Goal: Navigation & Orientation: Find specific page/section

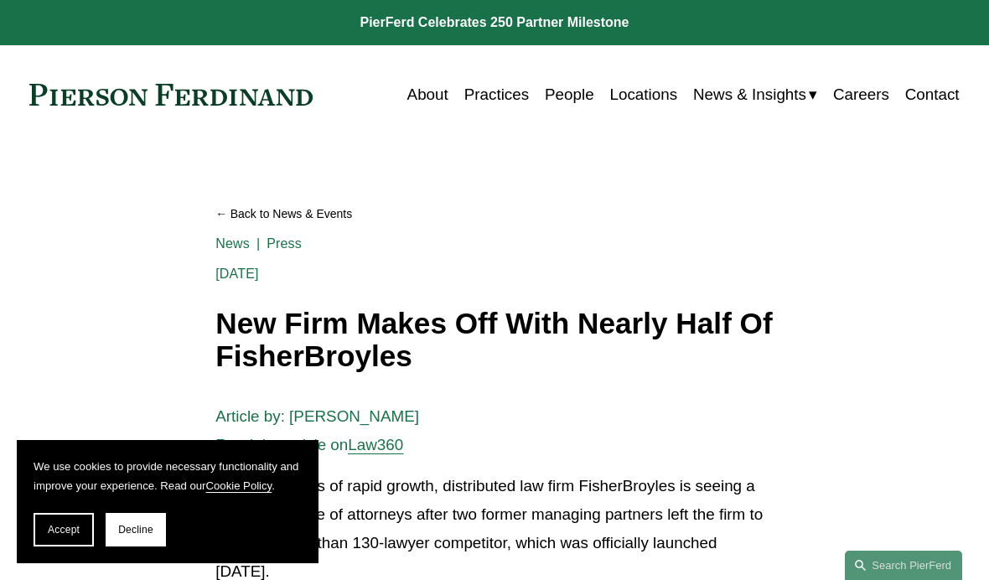
scroll to position [952, 0]
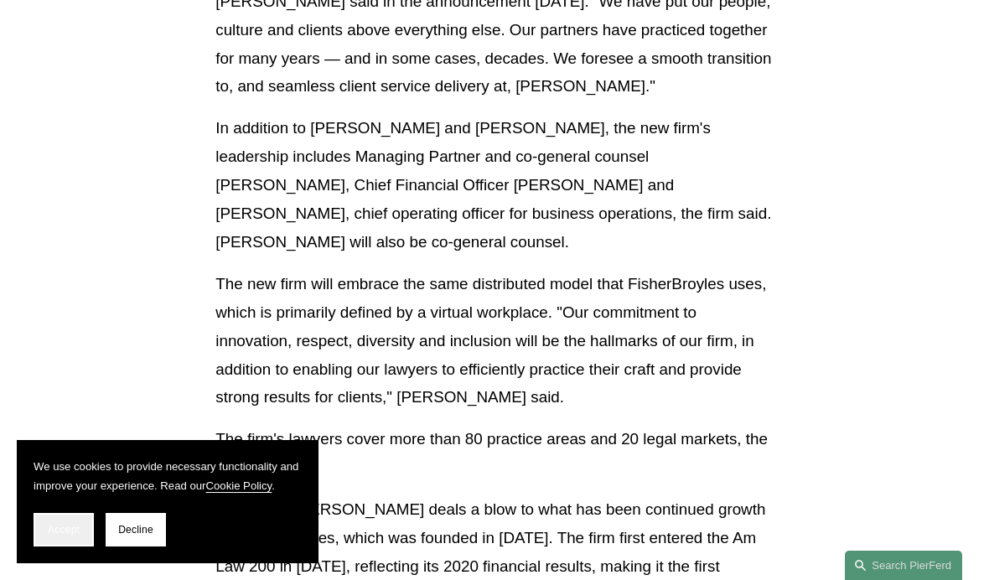
click at [53, 524] on span "Accept" at bounding box center [64, 530] width 32 height 12
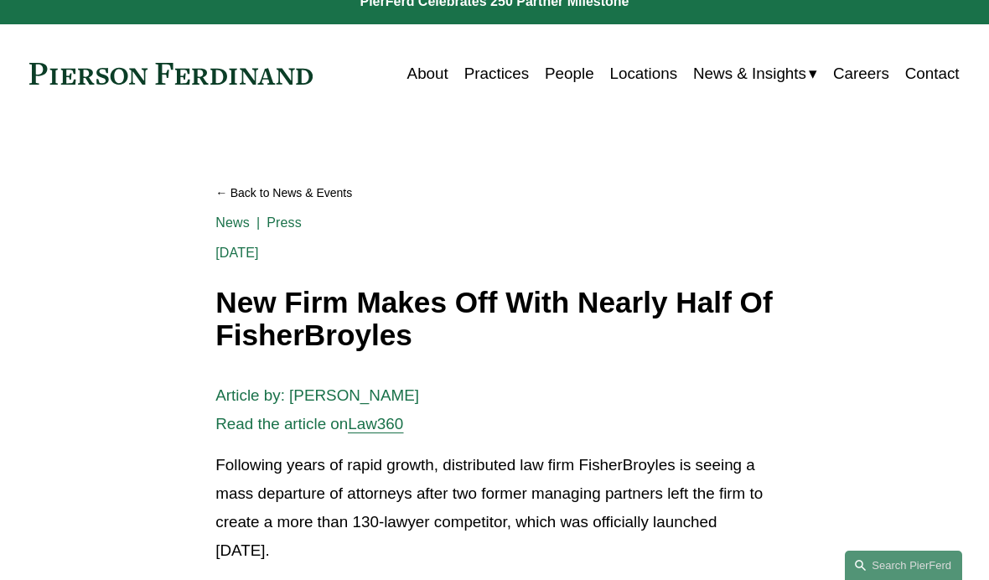
scroll to position [0, 0]
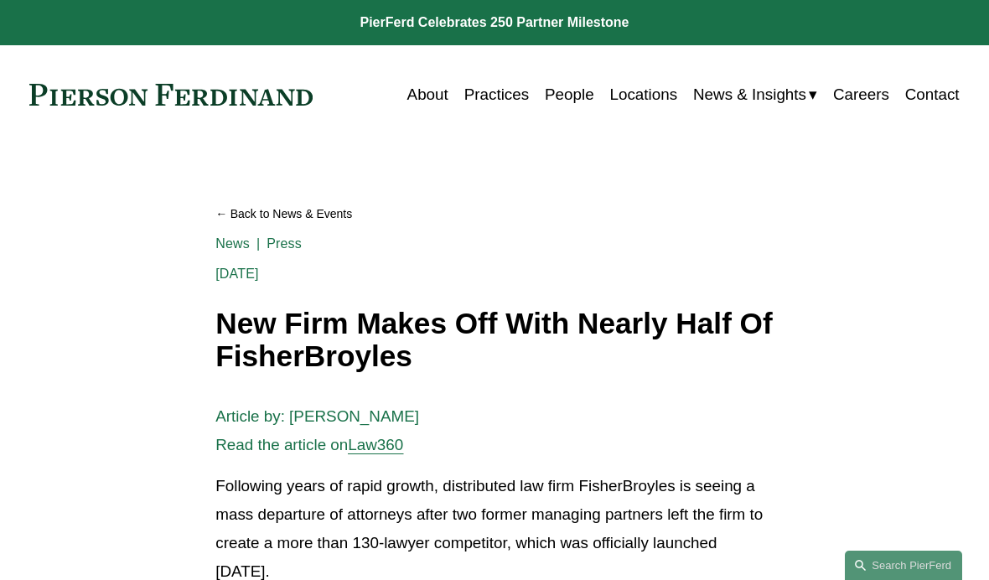
click at [431, 96] on link "About" at bounding box center [427, 95] width 41 height 32
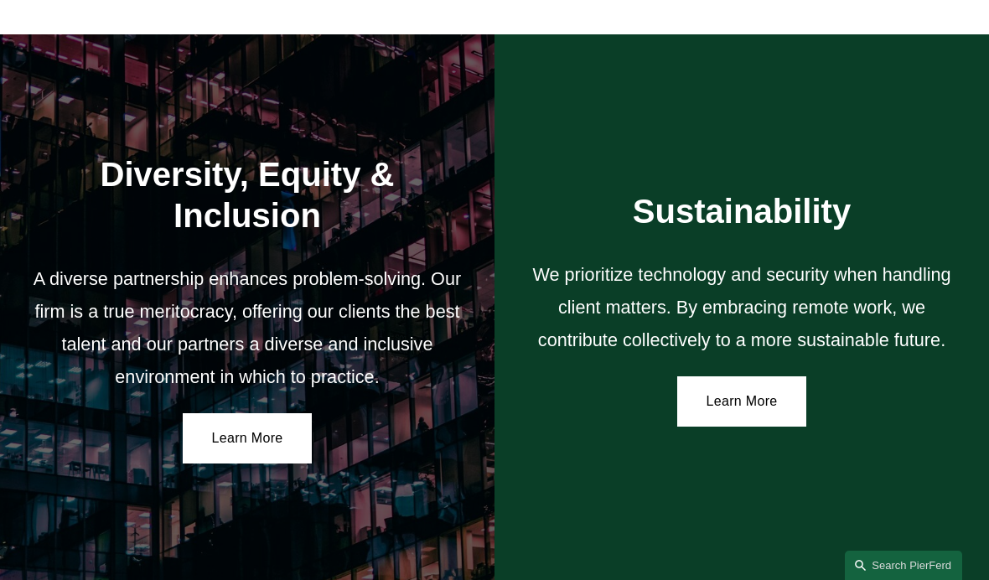
scroll to position [2451, 0]
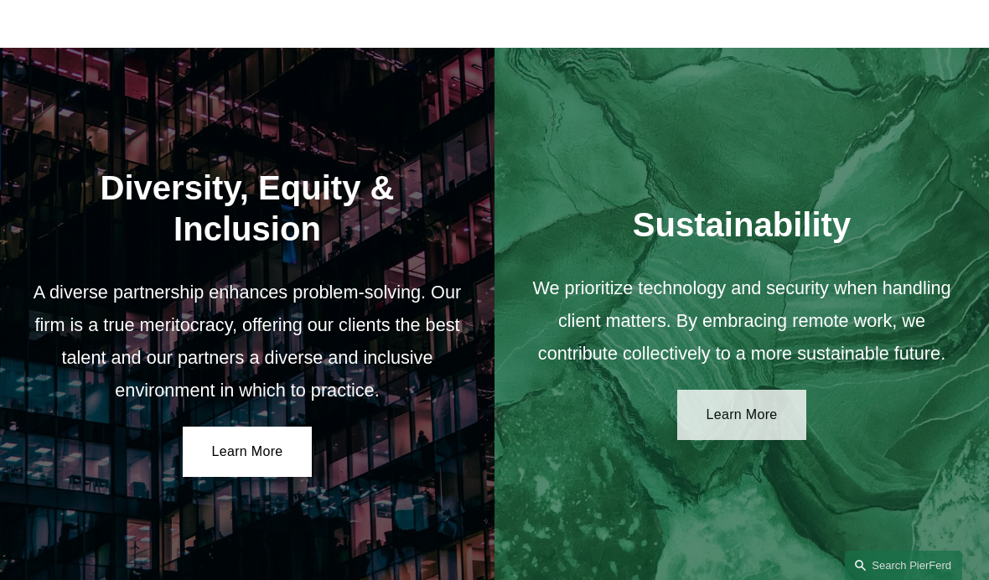
click at [737, 390] on link "Learn More" at bounding box center [742, 415] width 130 height 50
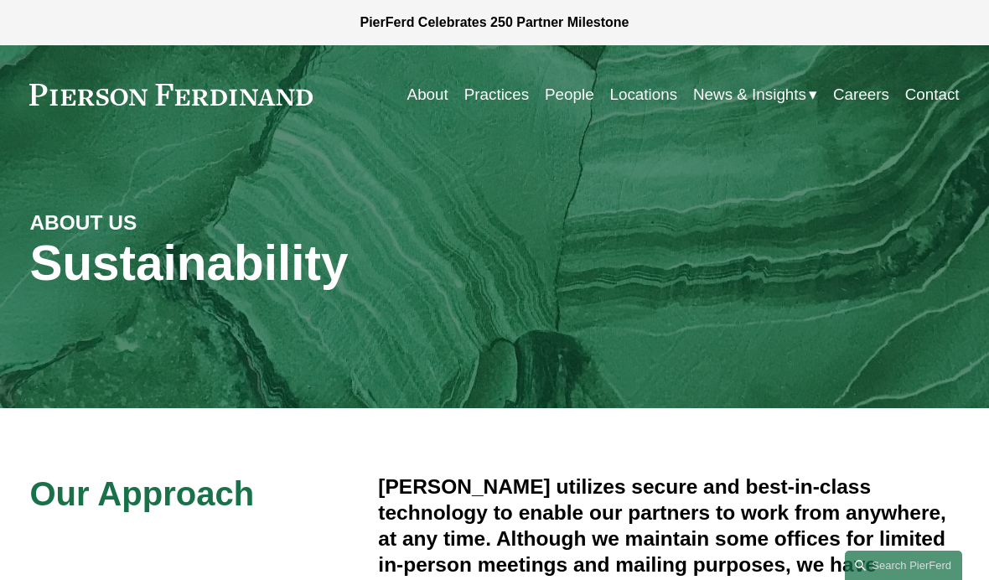
click at [581, 84] on link "People" at bounding box center [569, 95] width 49 height 32
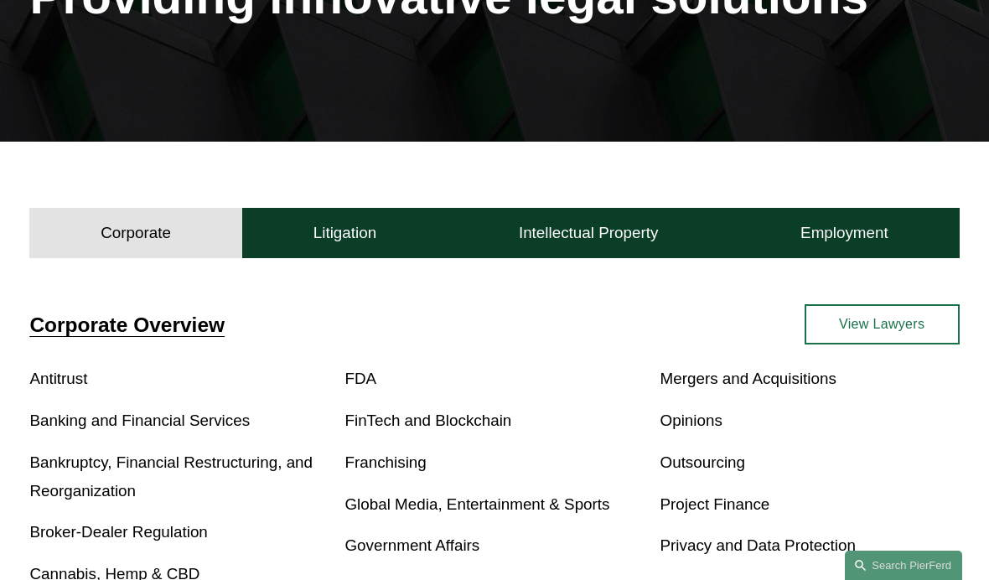
scroll to position [264, 0]
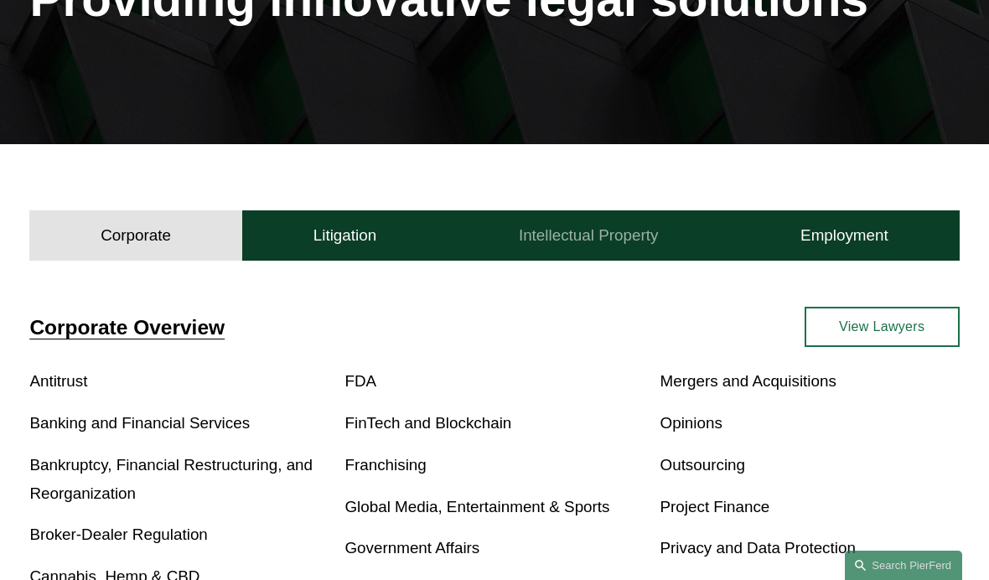
click at [592, 229] on h4 "Intellectual Property" at bounding box center [588, 236] width 139 height 20
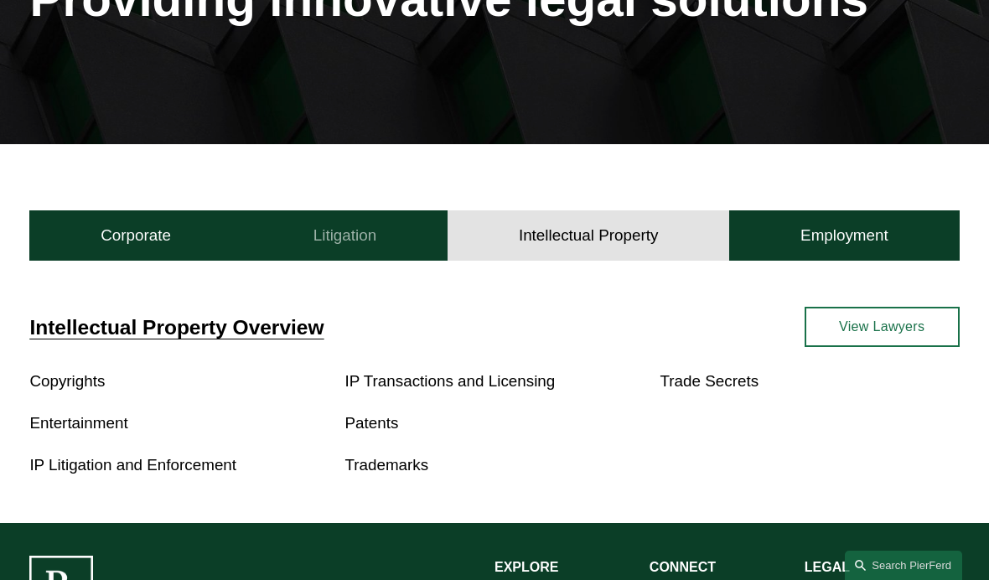
click at [421, 259] on button "Litigation" at bounding box center [344, 235] width 205 height 50
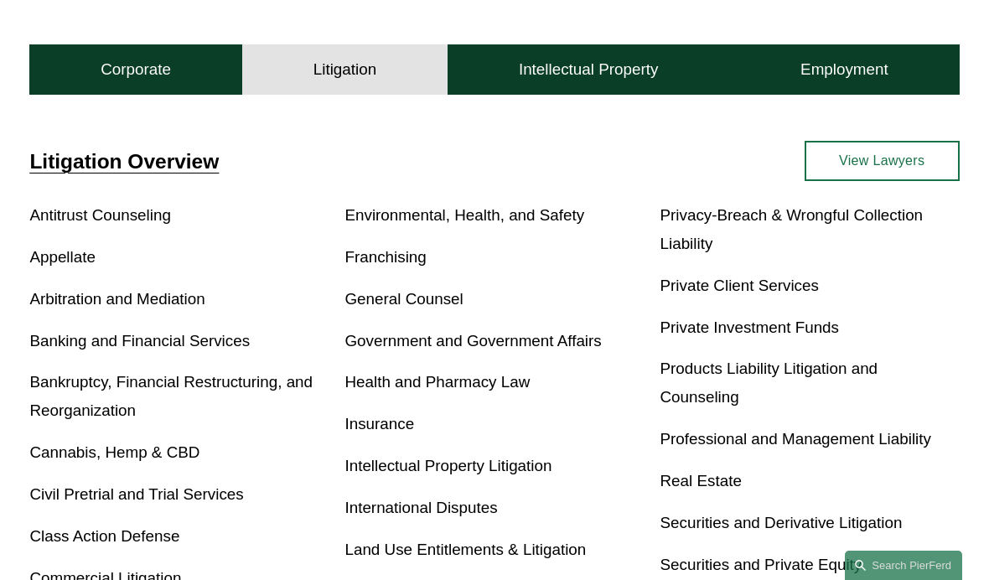
scroll to position [417, 0]
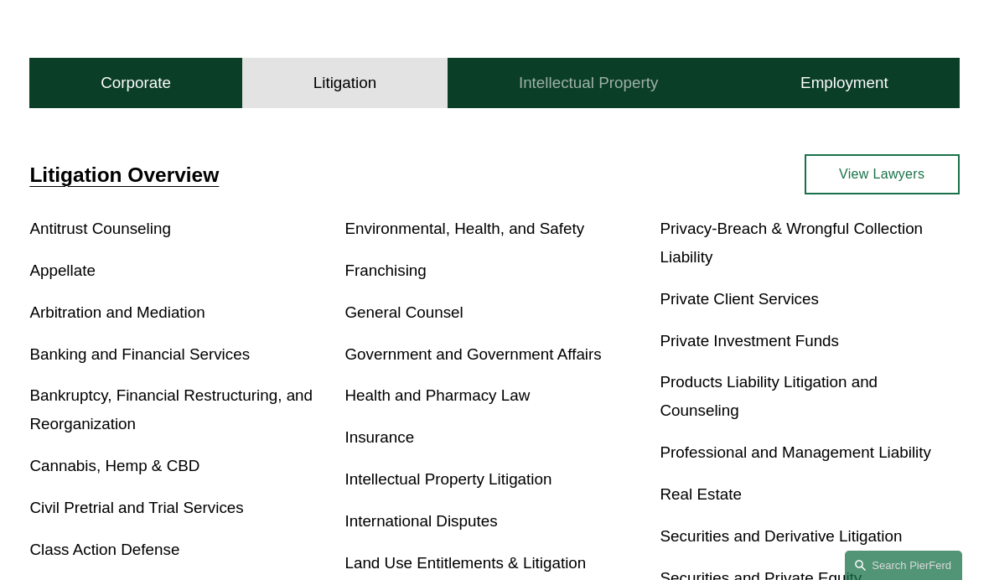
click at [578, 95] on button "Intellectual Property" at bounding box center [589, 83] width 282 height 50
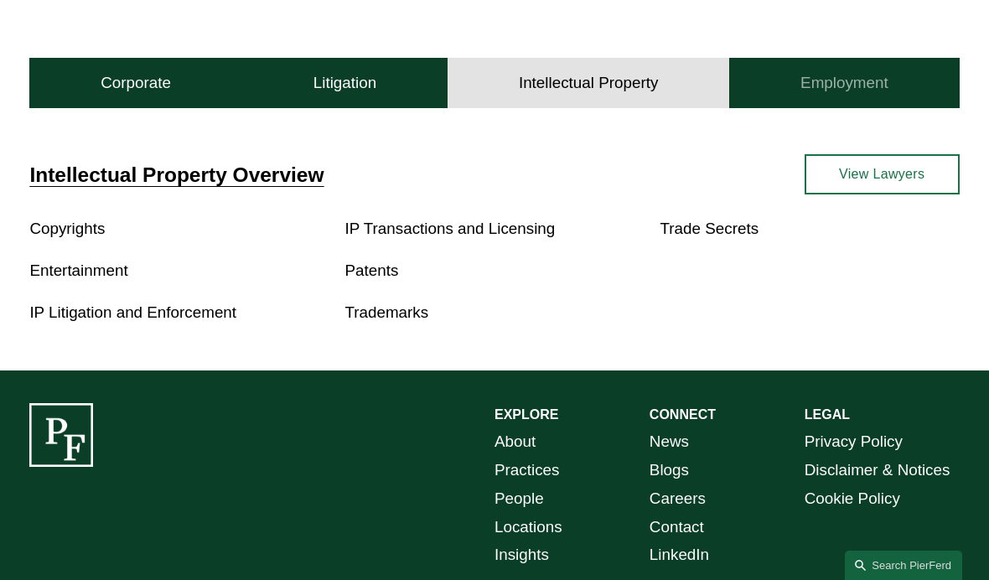
click at [867, 71] on button "Employment" at bounding box center [844, 83] width 230 height 50
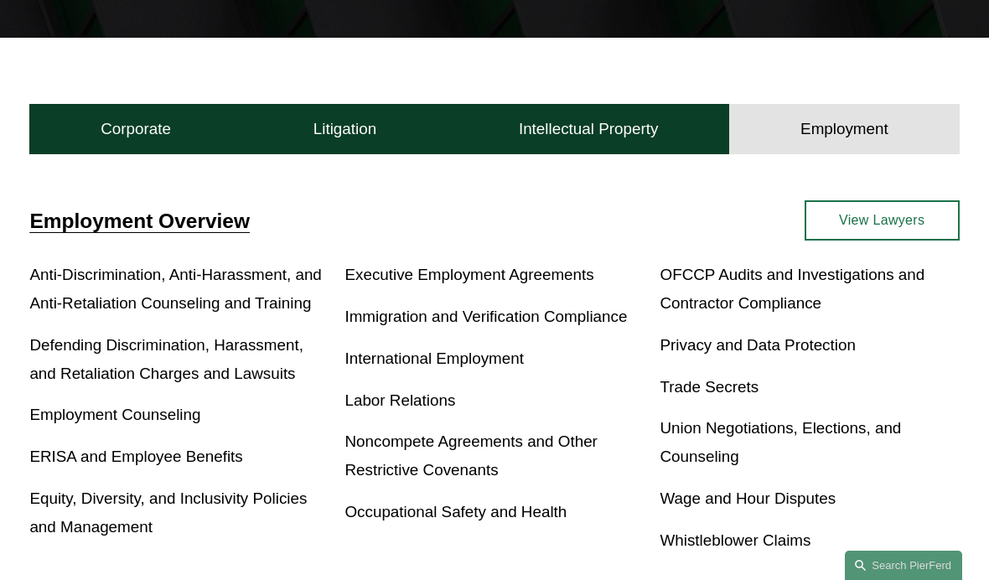
scroll to position [370, 0]
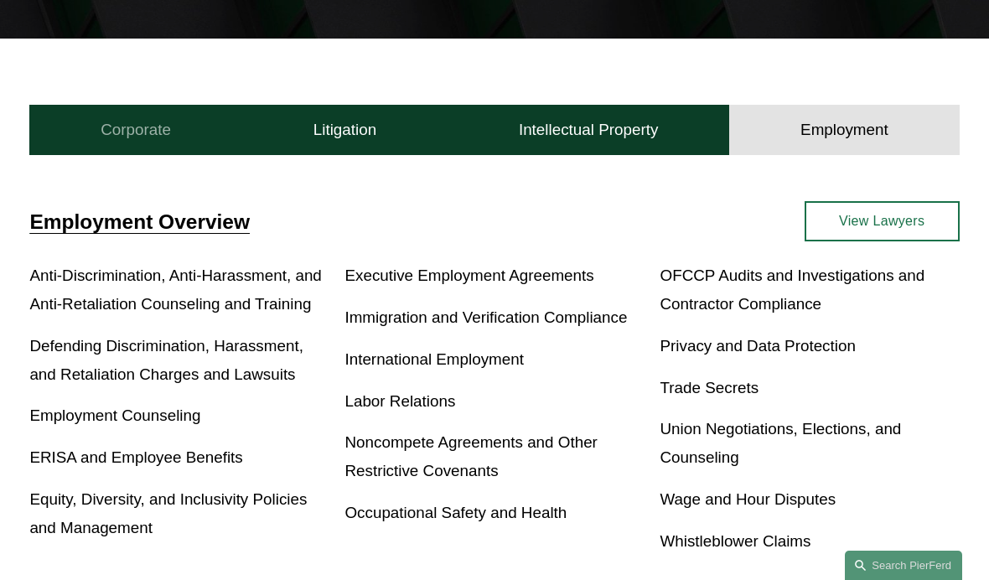
click at [201, 139] on button "Corporate" at bounding box center [135, 130] width 213 height 50
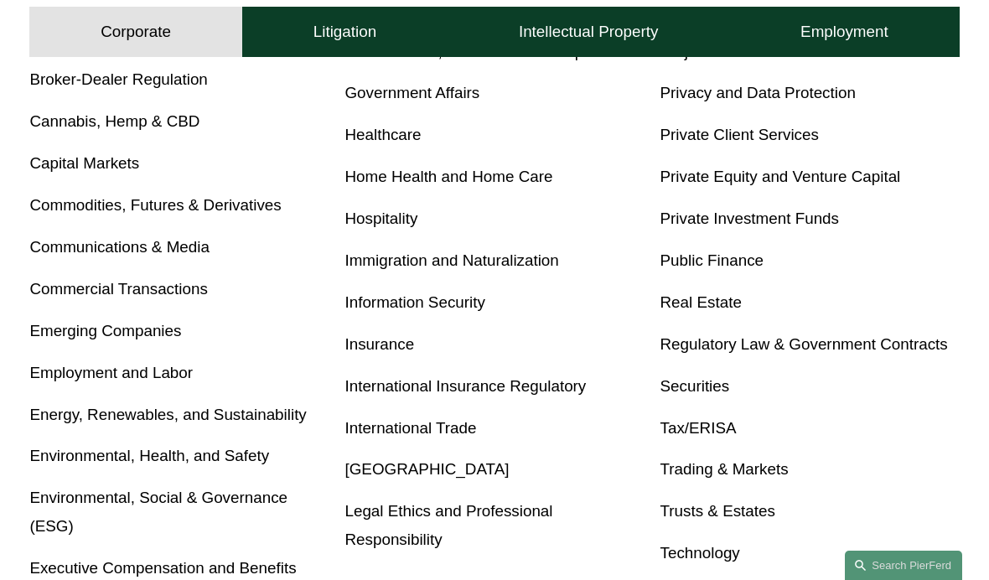
scroll to position [720, 0]
click at [91, 410] on link "Energy, Renewables, and Sustainability" at bounding box center [167, 414] width 277 height 18
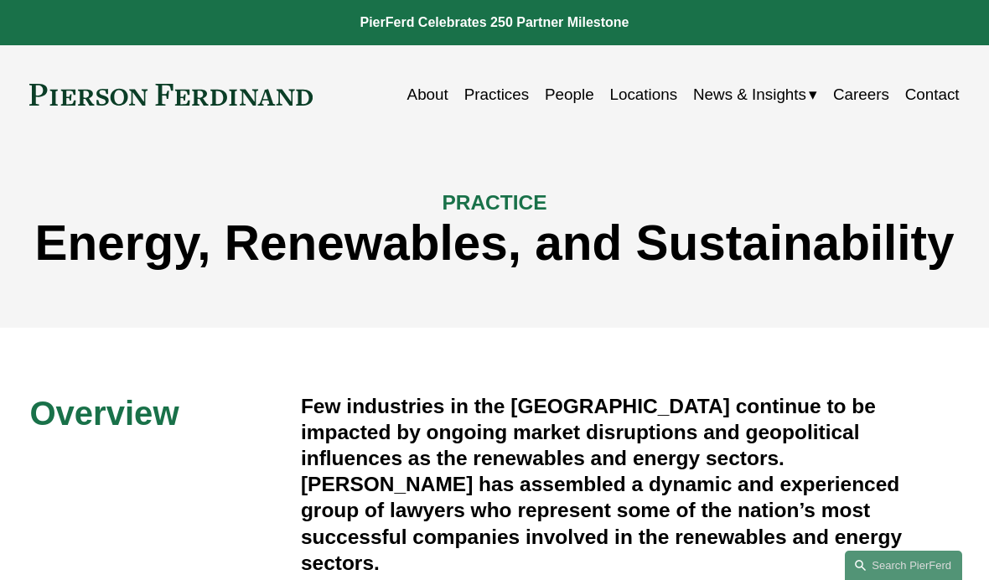
click at [954, 96] on link "Contact" at bounding box center [932, 95] width 54 height 32
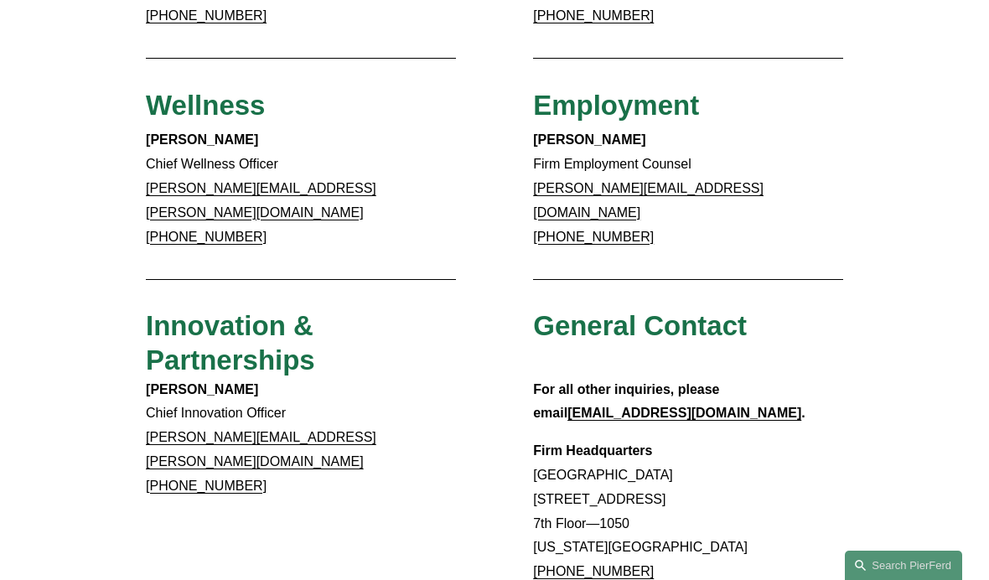
scroll to position [1125, 0]
